Goal: Information Seeking & Learning: Compare options

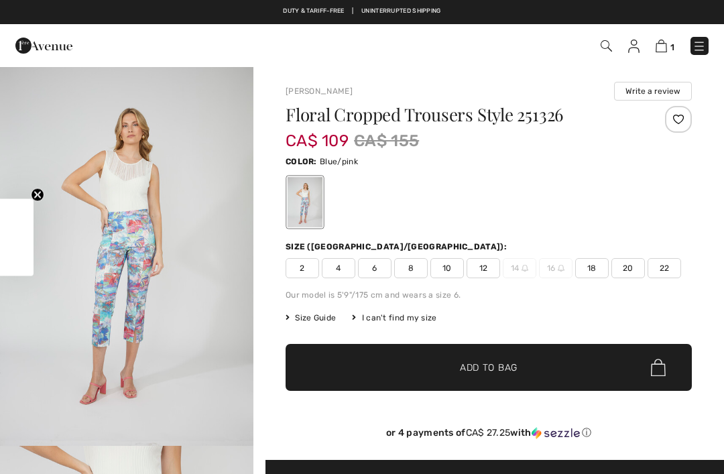
scroll to position [89, 0]
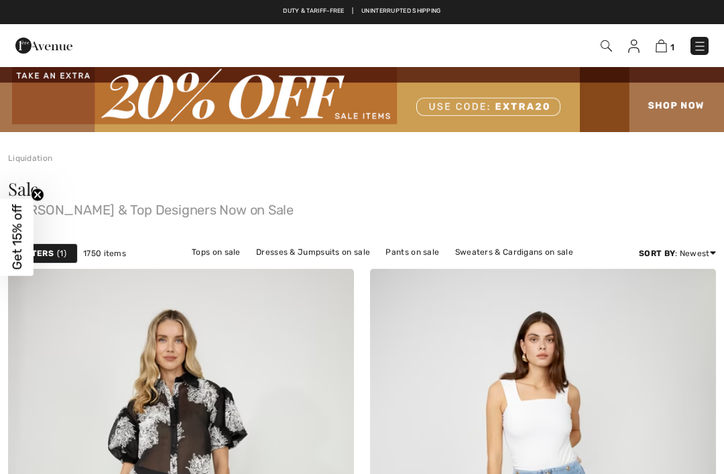
checkbox input "true"
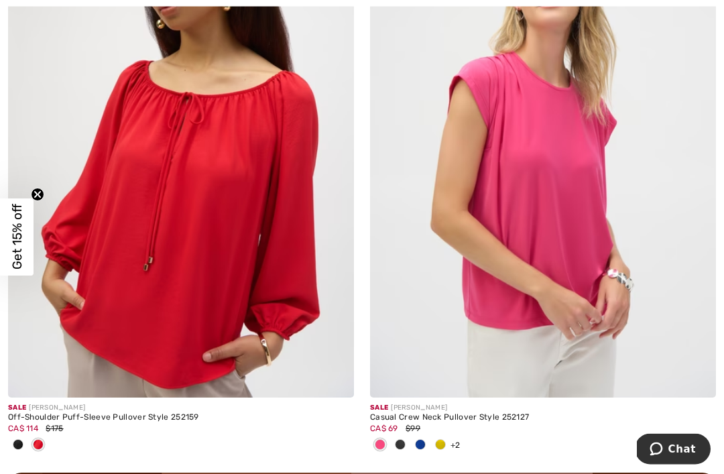
scroll to position [6840, 0]
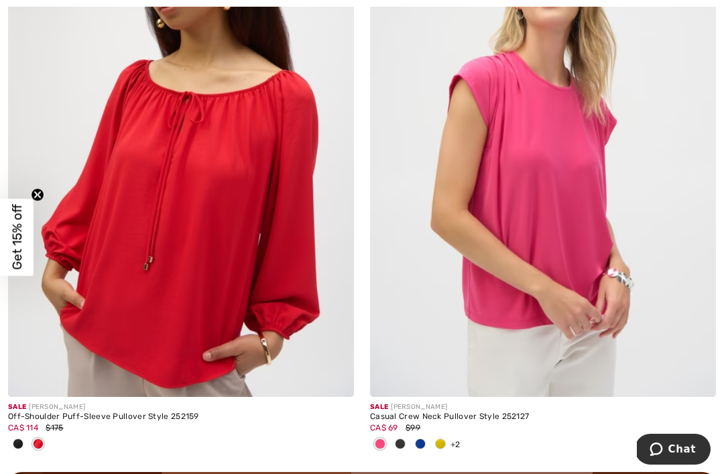
click at [481, 413] on div "Casual Crew Neck Pullover Style 252127" at bounding box center [543, 416] width 346 height 9
click at [479, 415] on div "Casual Crew Neck Pullover Style 252127" at bounding box center [543, 416] width 346 height 9
click at [431, 412] on div "Casual Crew Neck Pullover Style 252127" at bounding box center [543, 416] width 346 height 9
click at [478, 413] on div "Casual Crew Neck Pullover Style 252127" at bounding box center [543, 416] width 346 height 9
click at [504, 319] on img at bounding box center [543, 137] width 346 height 519
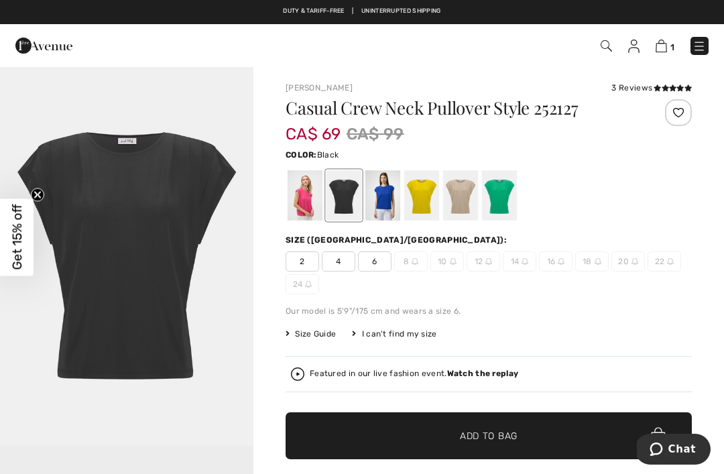
checkbox input "true"
click at [302, 209] on div at bounding box center [305, 195] width 35 height 50
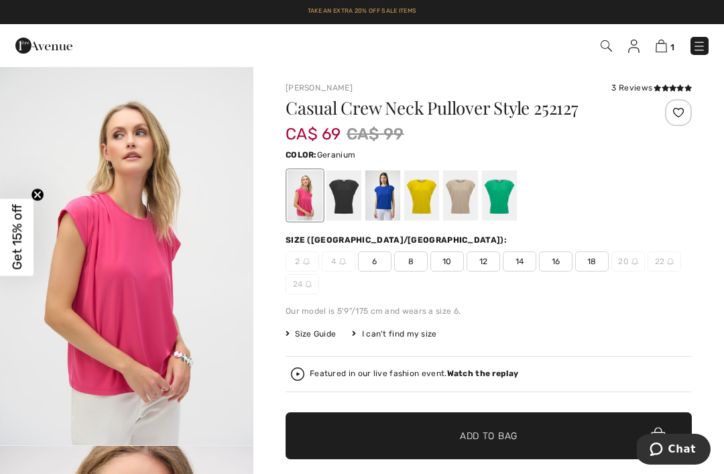
click at [351, 207] on div at bounding box center [344, 195] width 35 height 50
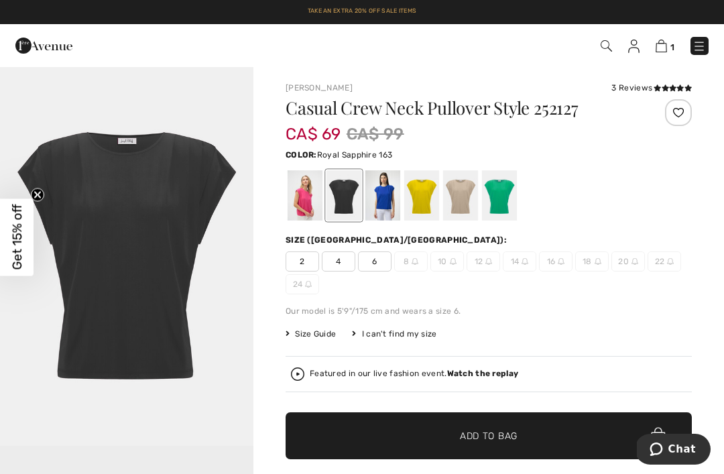
click at [388, 205] on div at bounding box center [382, 195] width 35 height 50
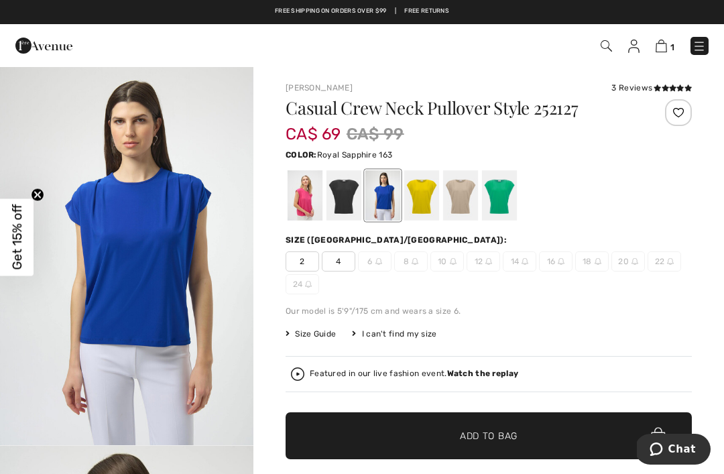
click at [424, 203] on div at bounding box center [421, 195] width 35 height 50
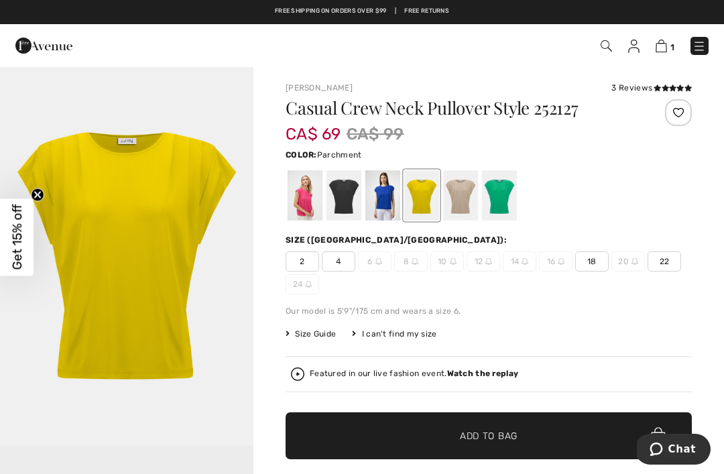
click at [470, 194] on div at bounding box center [460, 195] width 35 height 50
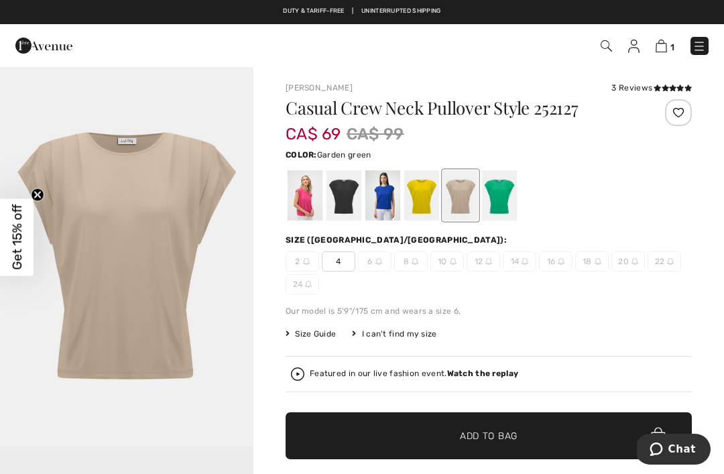
click at [508, 196] on div at bounding box center [499, 195] width 35 height 50
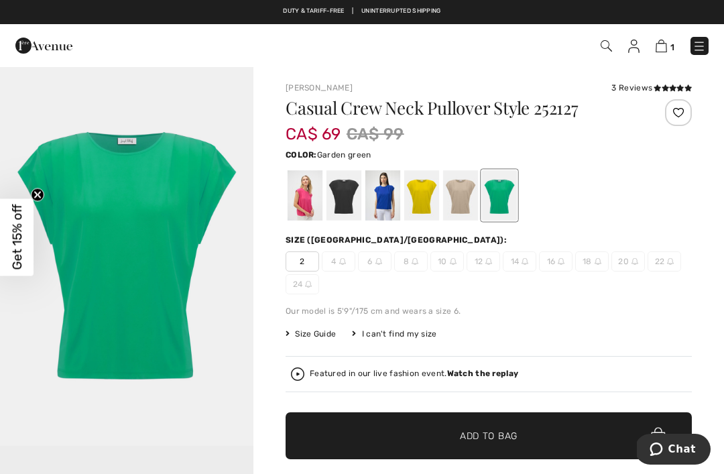
click at [676, 282] on div "2 4 6 8 10 12 14 16 18 20 22 24" at bounding box center [489, 272] width 406 height 43
click at [583, 242] on div "Size (CA/US):" at bounding box center [489, 240] width 406 height 12
click at [302, 203] on div at bounding box center [305, 195] width 35 height 50
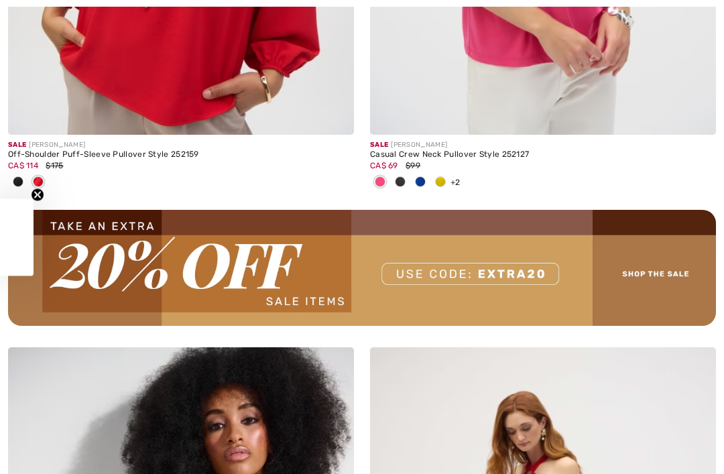
checkbox input "true"
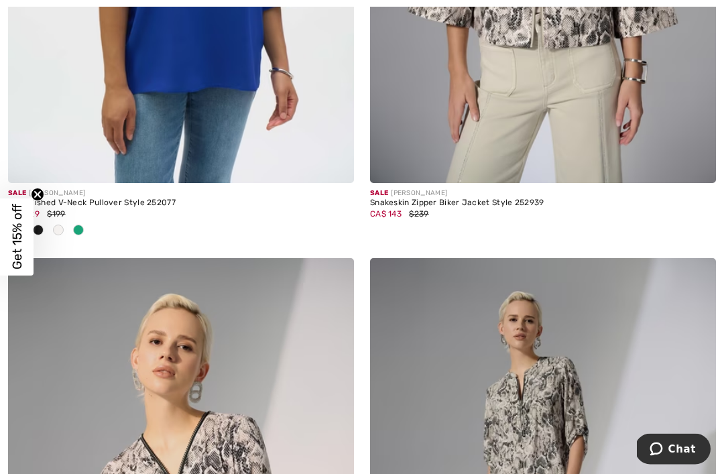
scroll to position [8380, 0]
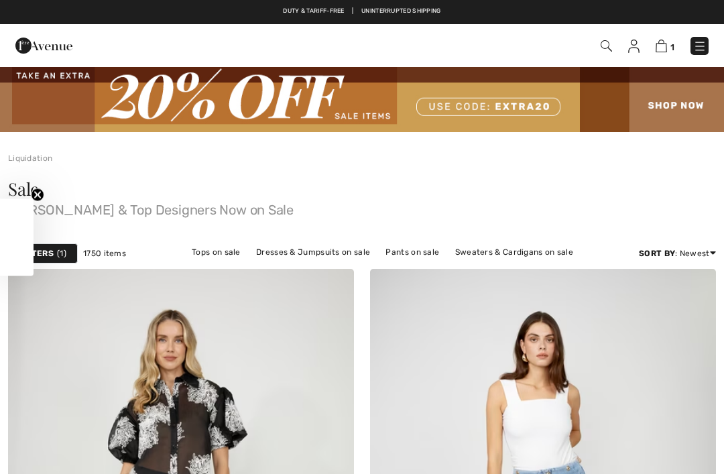
checkbox input "true"
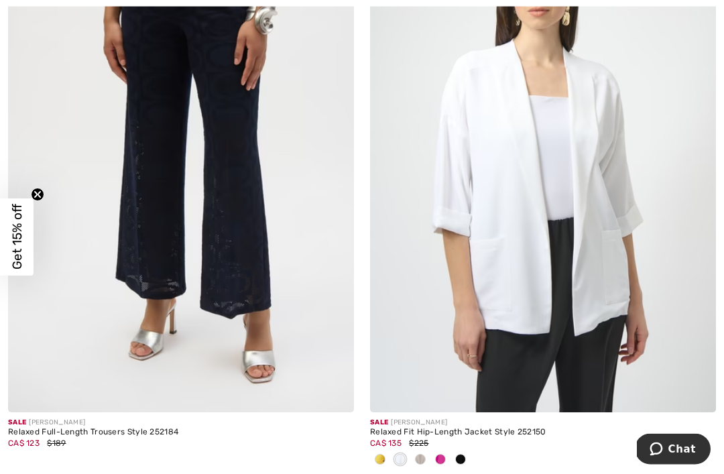
scroll to position [10488, 0]
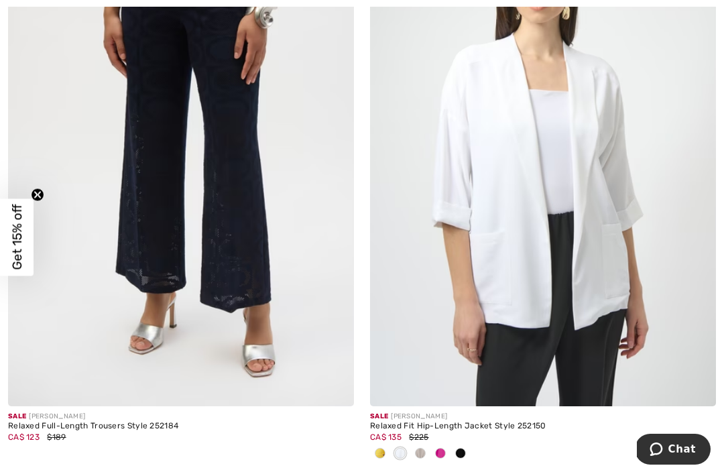
click at [534, 422] on div "Relaxed Fit Hip-Length Jacket Style 252150" at bounding box center [543, 426] width 346 height 9
click at [513, 422] on div "Relaxed Fit Hip-Length Jacket Style 252150" at bounding box center [543, 426] width 346 height 9
click at [565, 255] on img at bounding box center [543, 146] width 346 height 519
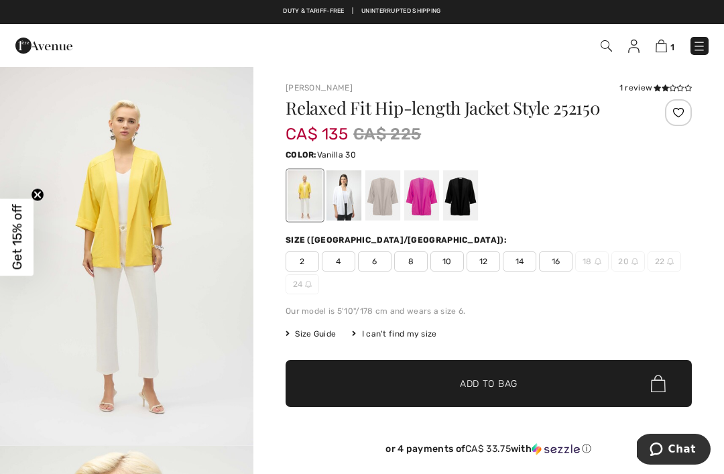
click at [351, 205] on div at bounding box center [344, 195] width 35 height 50
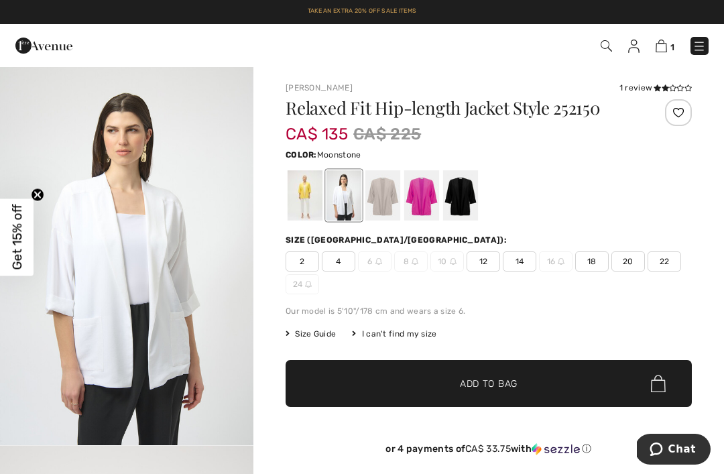
click at [393, 209] on div at bounding box center [382, 195] width 35 height 50
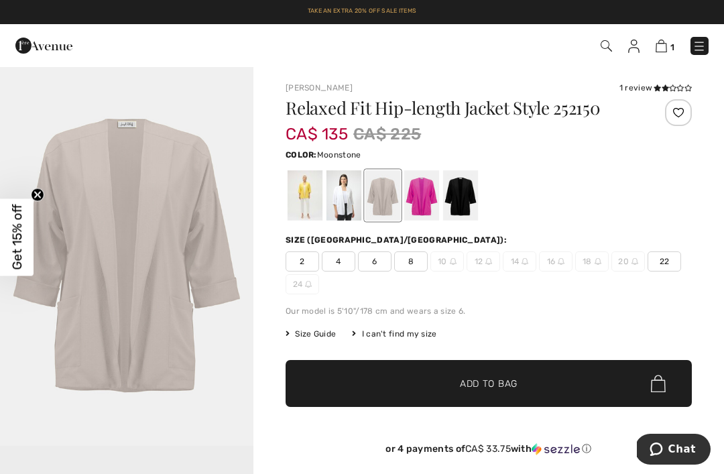
click at [431, 205] on div at bounding box center [421, 195] width 35 height 50
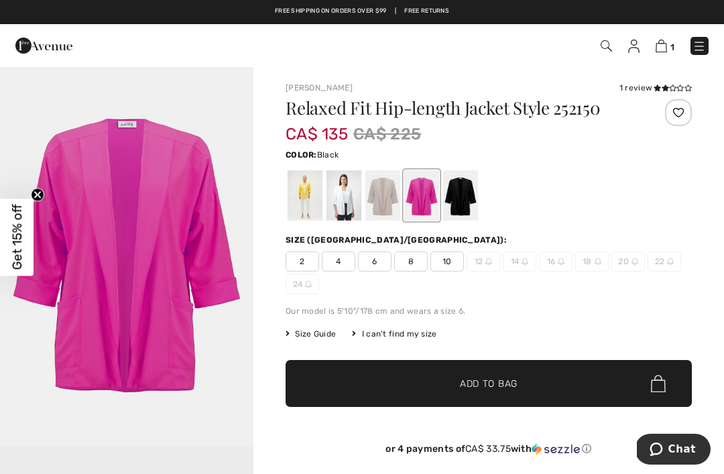
click at [469, 196] on div at bounding box center [460, 195] width 35 height 50
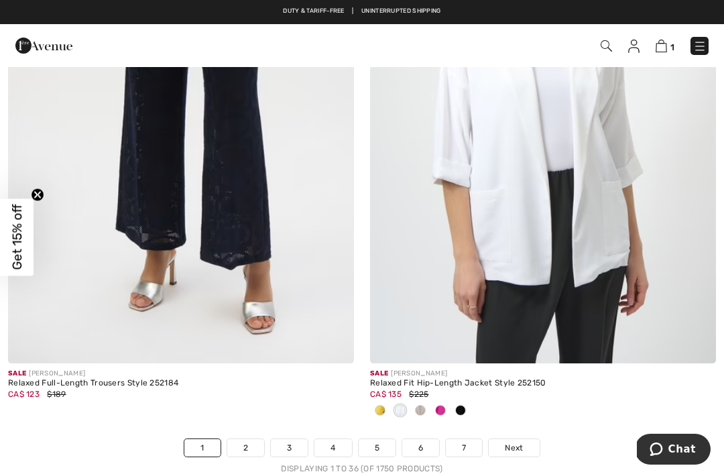
click at [508, 442] on span "Next" at bounding box center [514, 448] width 18 height 12
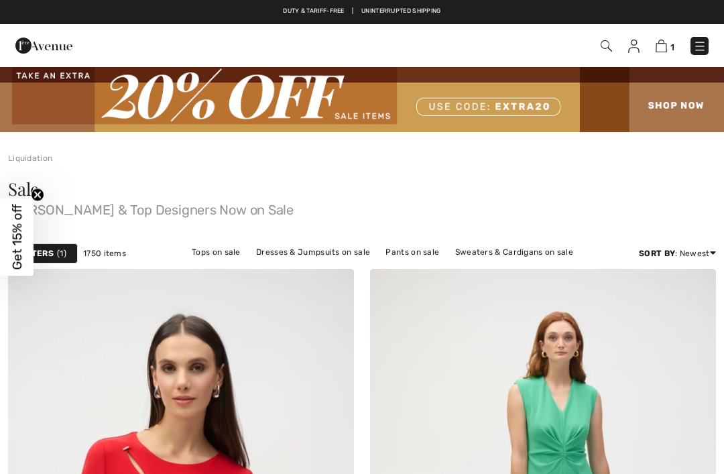
checkbox input "true"
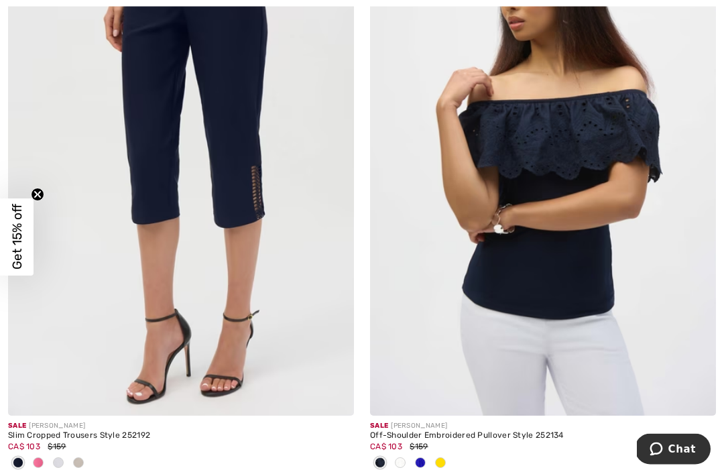
scroll to position [2748, 0]
click at [508, 431] on div "Off-Shoulder Embroidered Pullover Style 252134" at bounding box center [543, 435] width 346 height 9
click at [425, 431] on div "Off-Shoulder Embroidered Pullover Style 252134" at bounding box center [543, 435] width 346 height 9
click at [565, 297] on img at bounding box center [543, 156] width 346 height 519
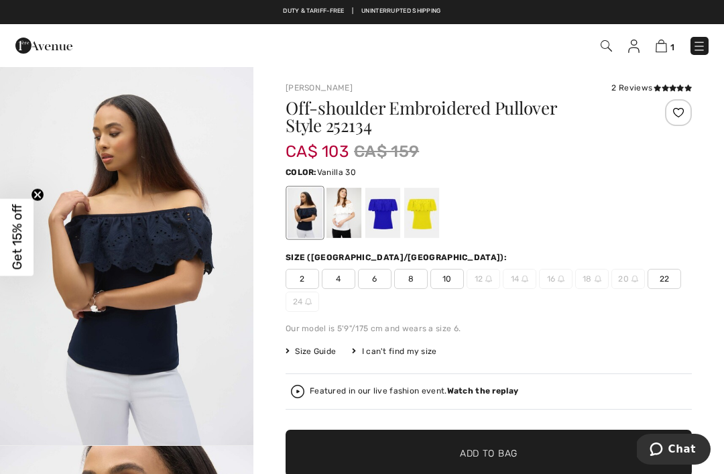
click at [343, 228] on div at bounding box center [344, 213] width 35 height 50
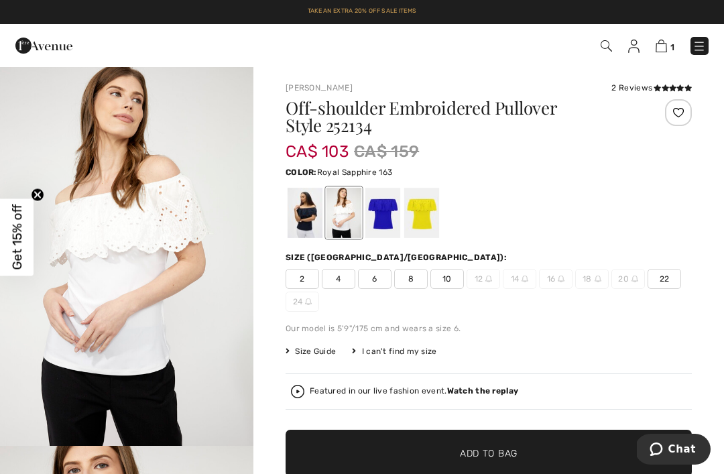
click at [387, 221] on div at bounding box center [382, 213] width 35 height 50
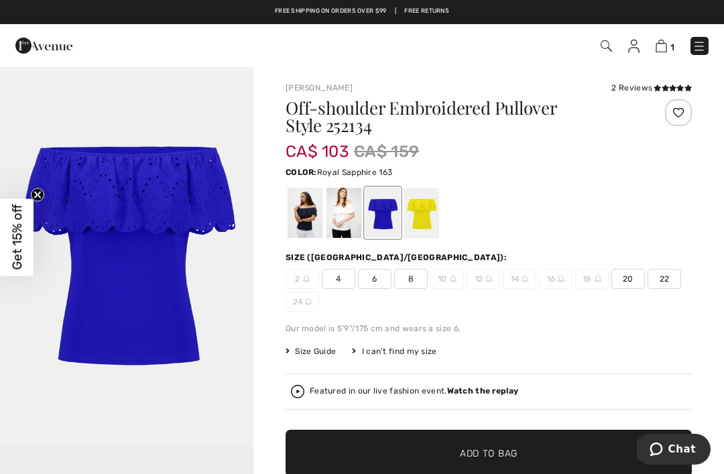
click at [417, 218] on div at bounding box center [421, 213] width 35 height 50
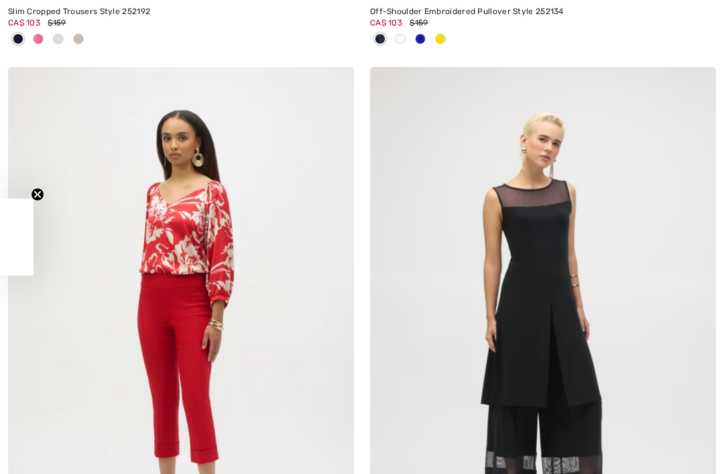
checkbox input "true"
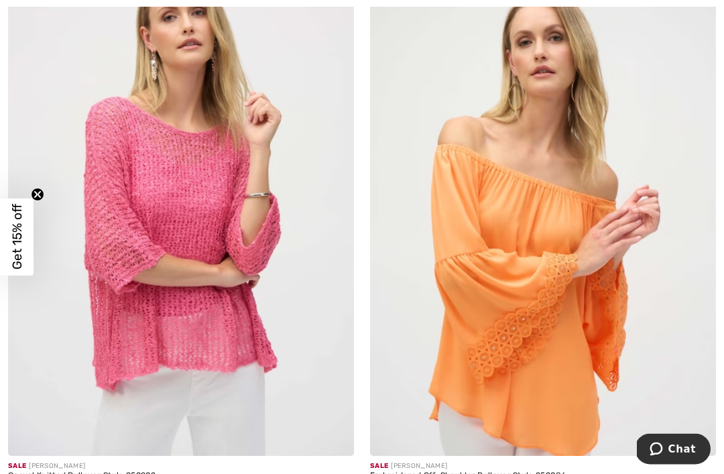
scroll to position [4011, 0]
click at [253, 331] on img at bounding box center [181, 196] width 346 height 519
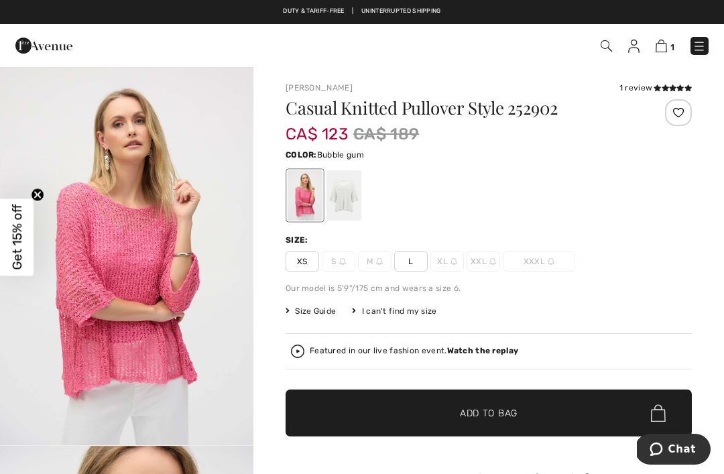
click at [344, 209] on div at bounding box center [344, 195] width 35 height 50
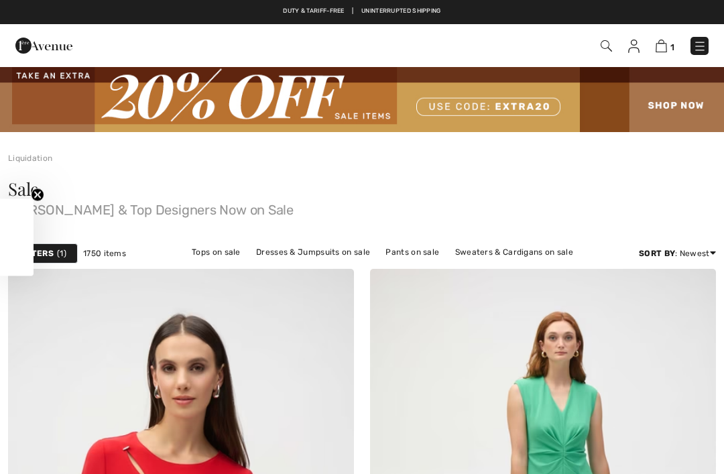
checkbox input "true"
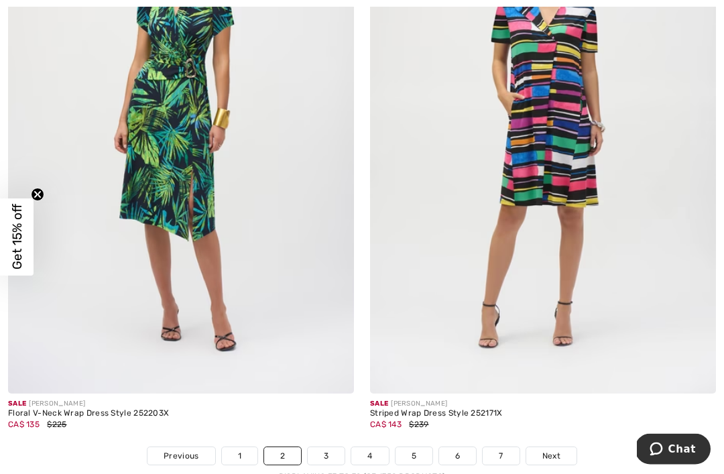
scroll to position [10728, 0]
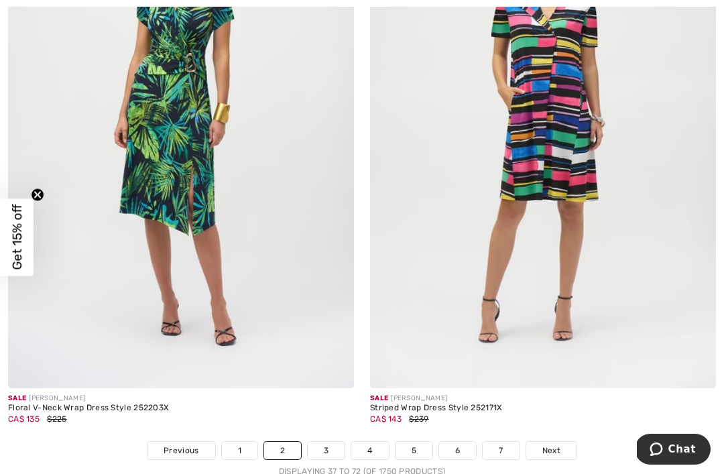
click at [565, 444] on link "Next" at bounding box center [551, 450] width 50 height 17
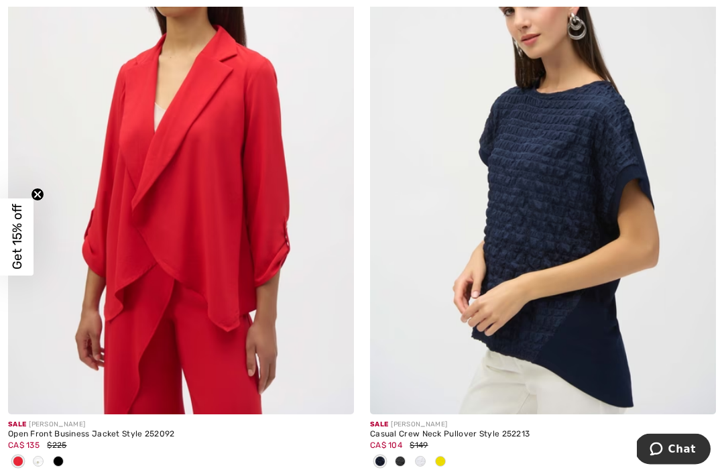
scroll to position [9425, 0]
click at [492, 431] on div "Casual Crew Neck Pullover Style 252213" at bounding box center [543, 434] width 346 height 9
click at [430, 430] on div "Casual Crew Neck Pullover Style 252213" at bounding box center [543, 434] width 346 height 9
click at [541, 324] on img at bounding box center [543, 154] width 346 height 519
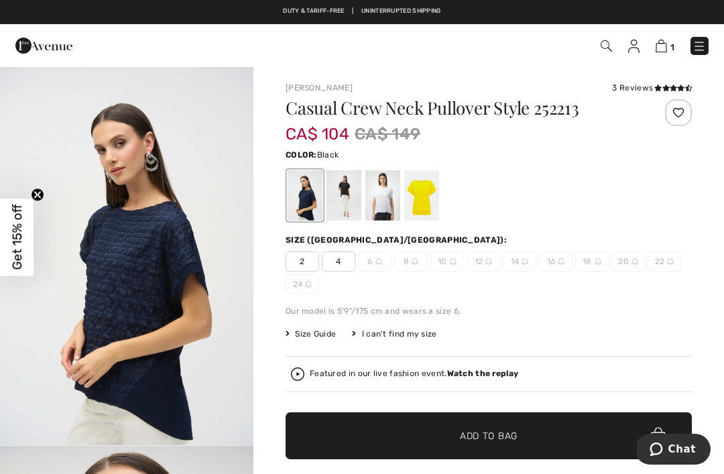
click at [339, 215] on div at bounding box center [344, 195] width 35 height 50
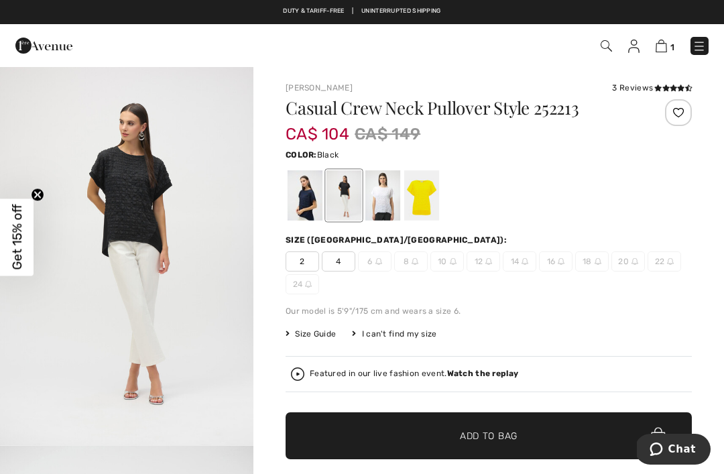
click at [384, 214] on div at bounding box center [382, 195] width 35 height 50
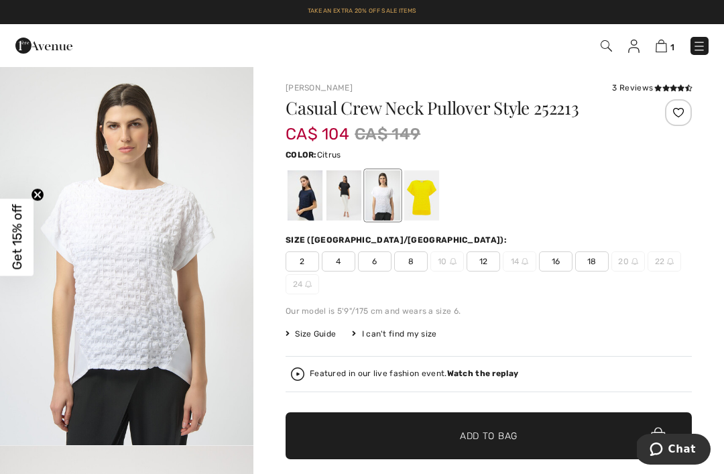
click at [426, 209] on div at bounding box center [421, 195] width 35 height 50
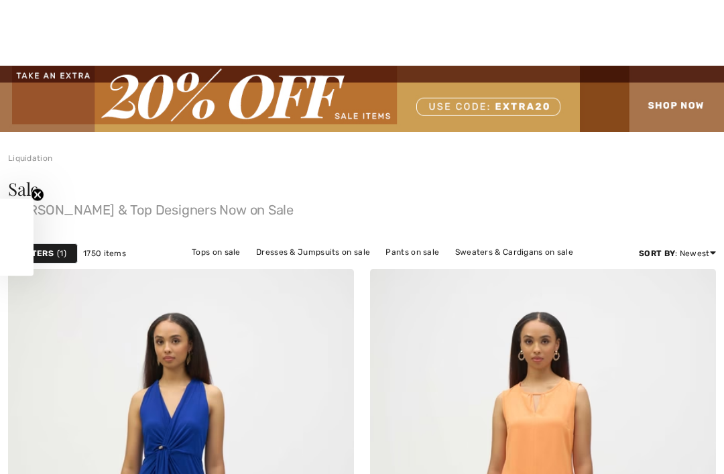
checkbox input "true"
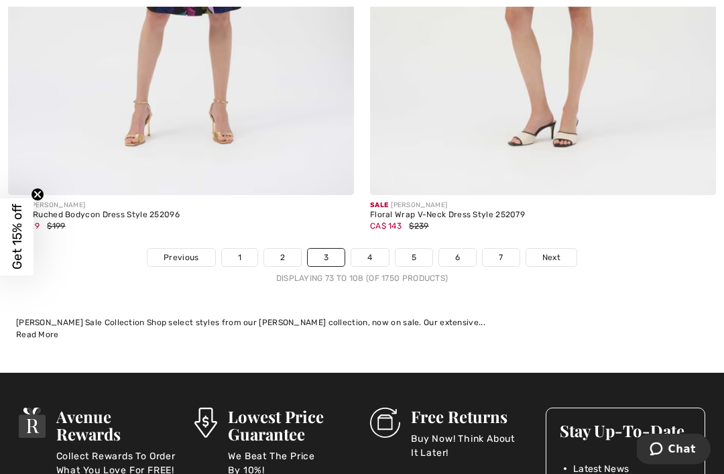
scroll to position [10832, 0]
click at [553, 256] on link "Next" at bounding box center [551, 257] width 50 height 17
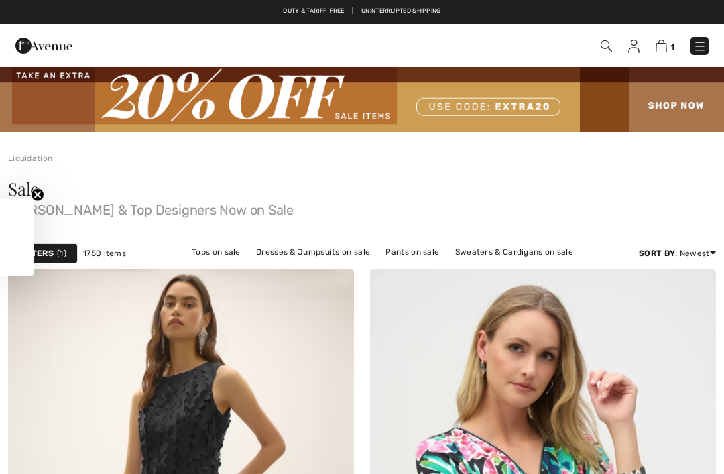
checkbox input "true"
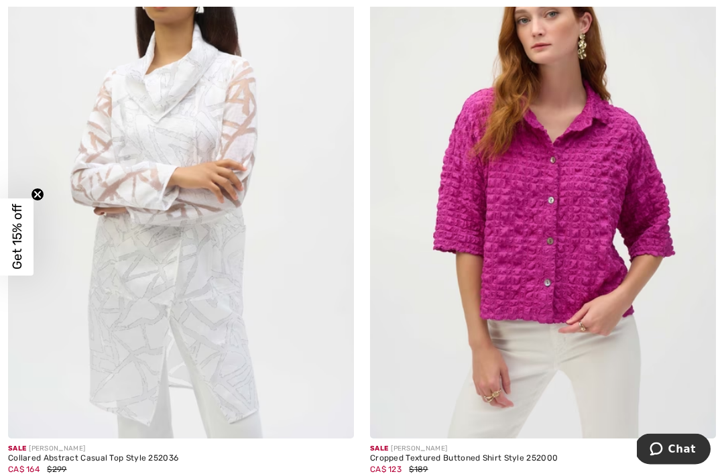
scroll to position [10434, 0]
click at [642, 371] on img at bounding box center [543, 179] width 346 height 519
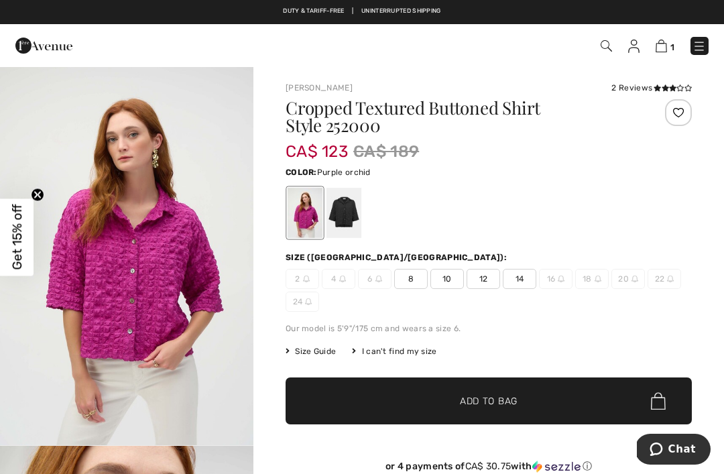
click at [365, 216] on div at bounding box center [489, 213] width 406 height 56
click at [351, 217] on div at bounding box center [344, 213] width 35 height 50
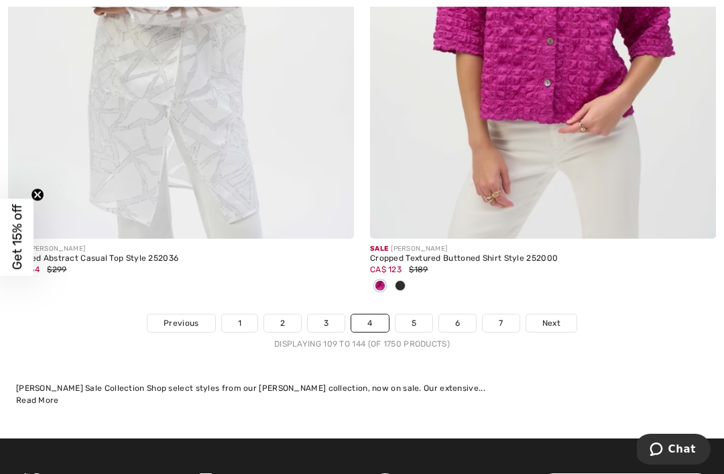
scroll to position [10636, 0]
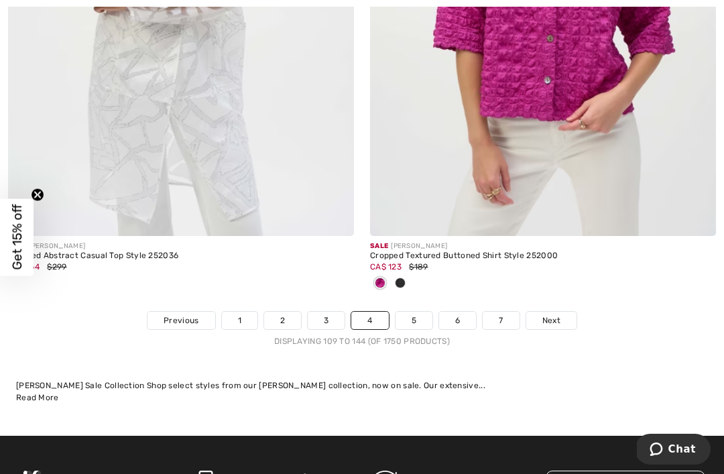
click at [548, 319] on link "Next" at bounding box center [551, 320] width 50 height 17
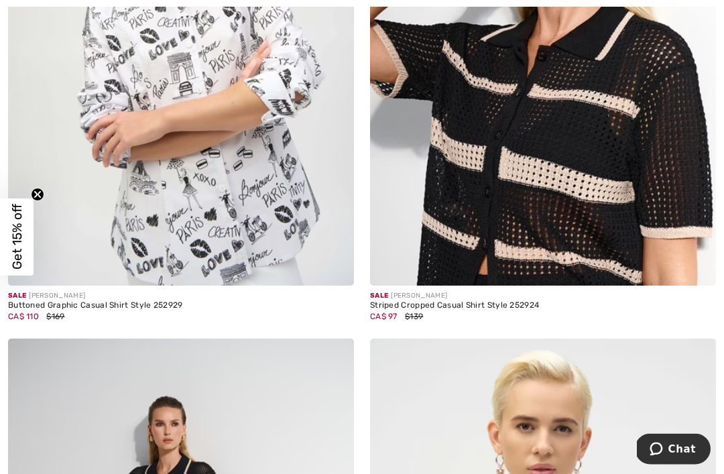
scroll to position [10029, 0]
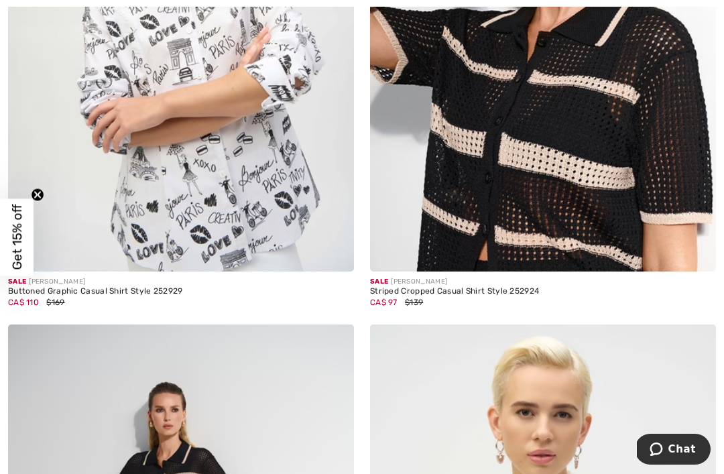
click at [84, 287] on div "Buttoned Graphic Casual Shirt Style 252929" at bounding box center [181, 291] width 346 height 9
click at [22, 233] on span "Get 15% off" at bounding box center [16, 238] width 15 height 66
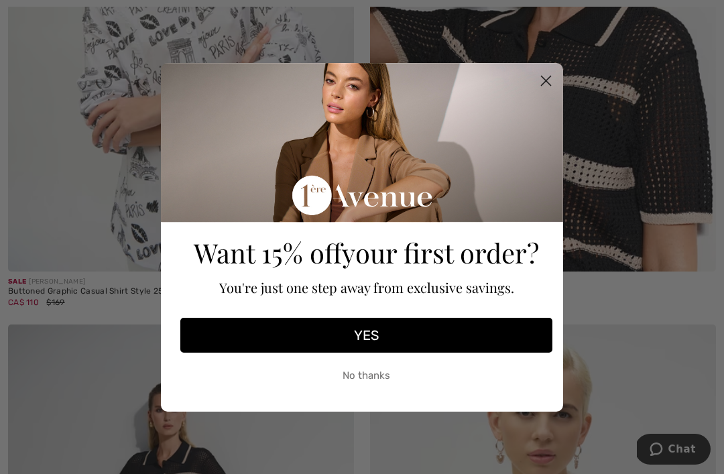
click at [549, 91] on circle "Close dialog" at bounding box center [546, 80] width 22 height 22
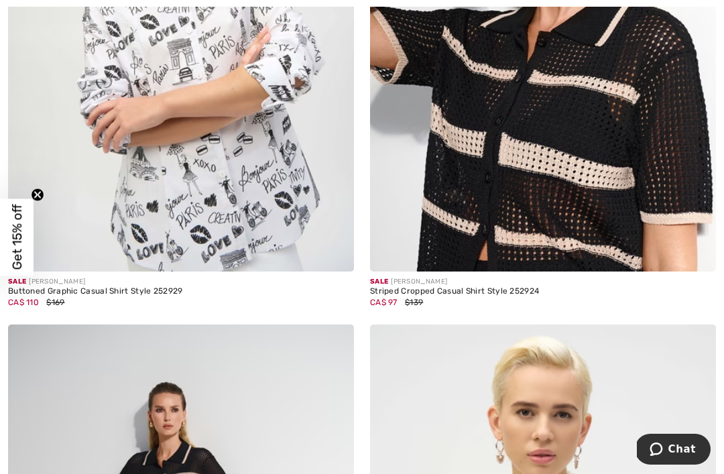
click at [153, 287] on div "Buttoned Graphic Casual Shirt Style 252929" at bounding box center [181, 291] width 346 height 9
click at [243, 181] on img at bounding box center [181, 12] width 346 height 519
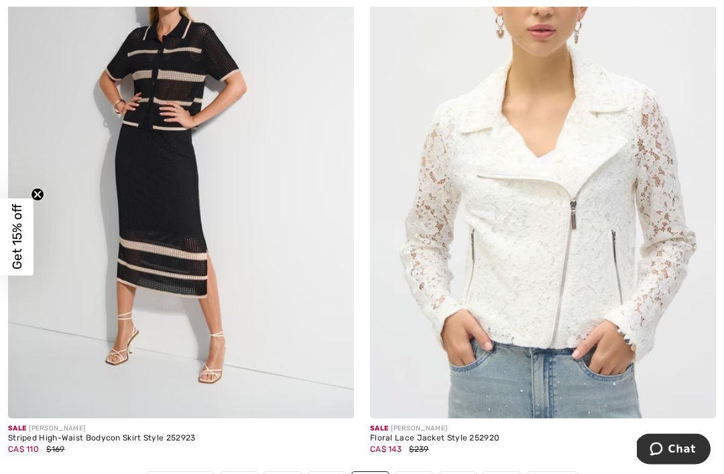
scroll to position [10455, 0]
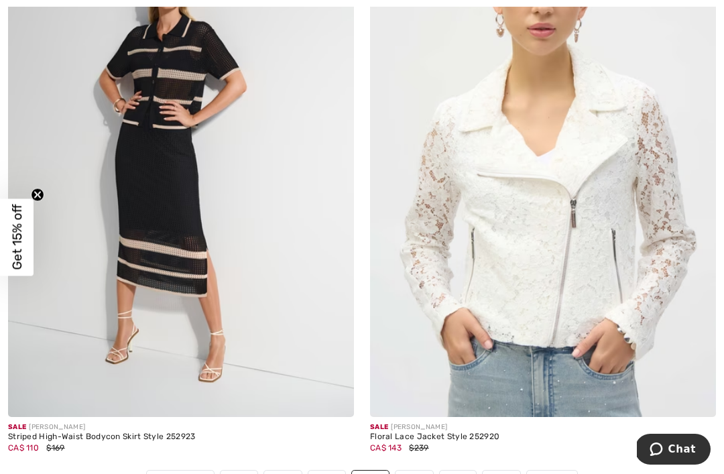
click at [557, 473] on span "Next" at bounding box center [552, 479] width 18 height 12
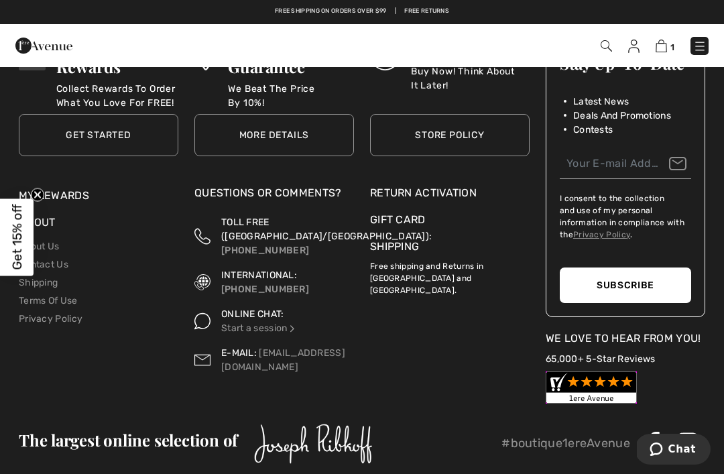
scroll to position [10978, 0]
